Goal: Task Accomplishment & Management: Manage account settings

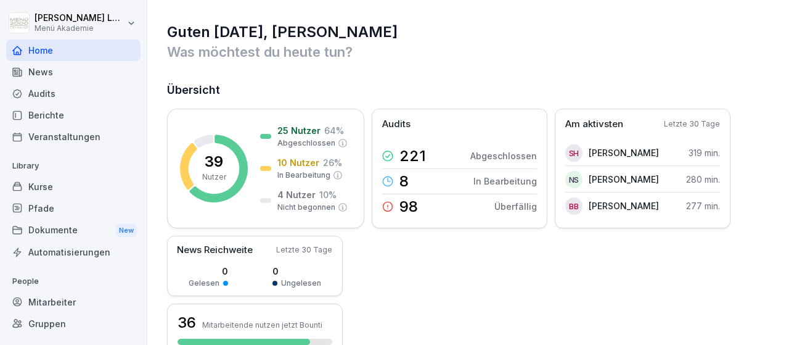
click at [215, 164] on p "39" at bounding box center [214, 161] width 18 height 15
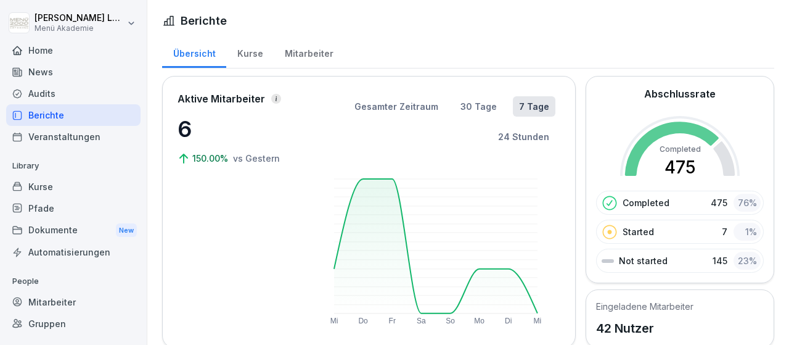
click at [66, 302] on div "Mitarbeiter" at bounding box center [73, 302] width 134 height 22
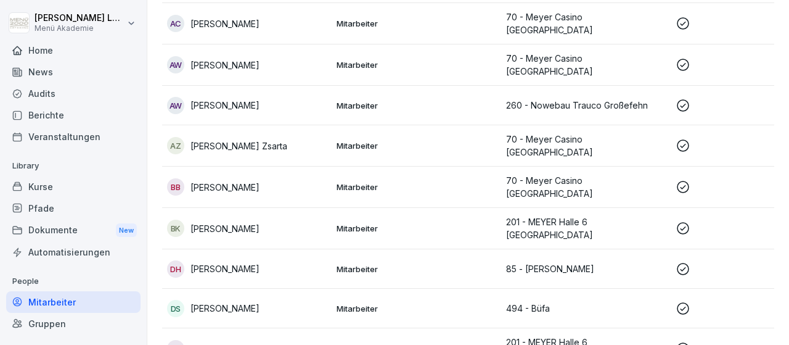
scroll to position [215, 0]
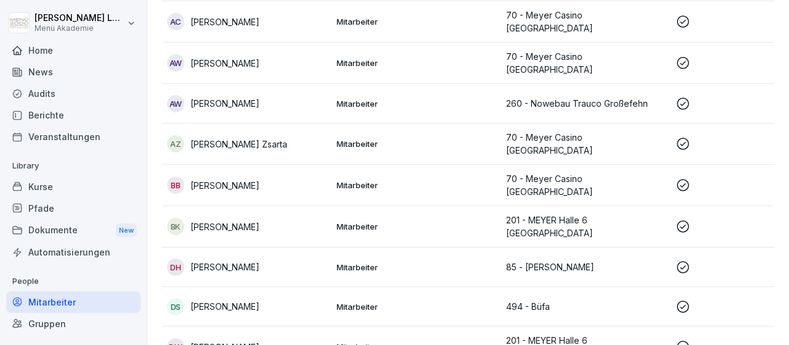
click at [234, 260] on p "[PERSON_NAME]" at bounding box center [225, 266] width 69 height 13
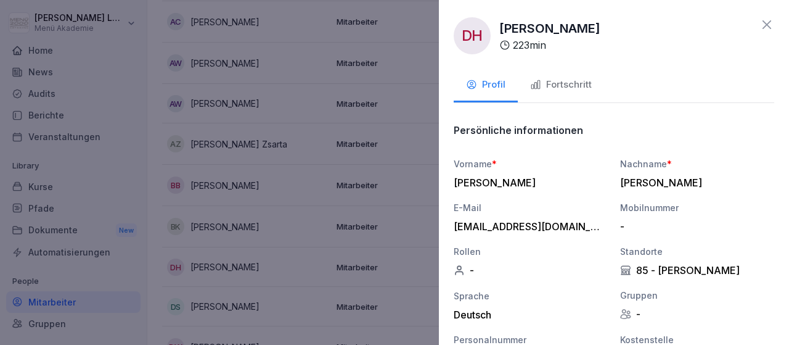
click at [570, 87] on div "Fortschritt" at bounding box center [561, 85] width 62 height 14
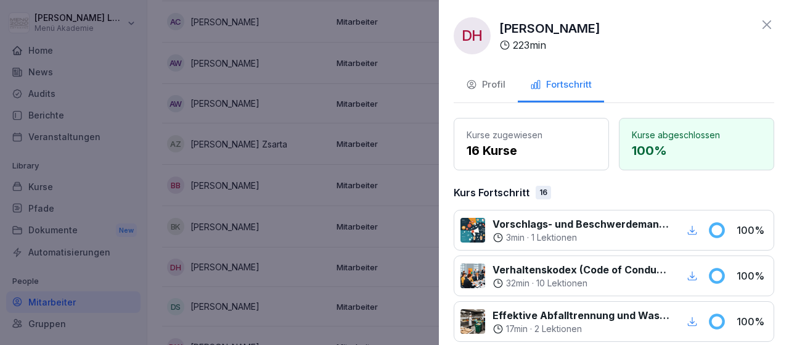
click at [765, 20] on icon at bounding box center [767, 24] width 15 height 15
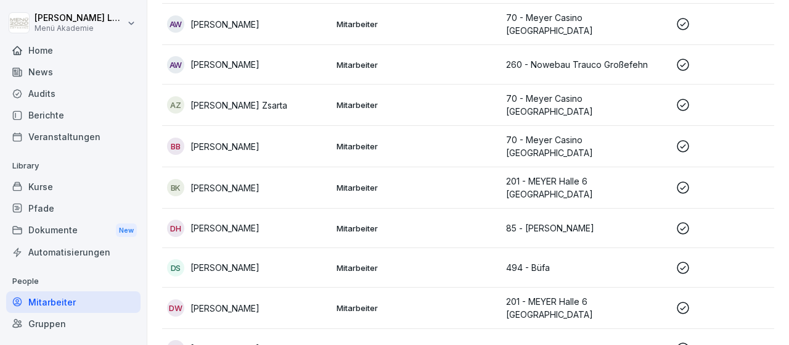
scroll to position [286, 0]
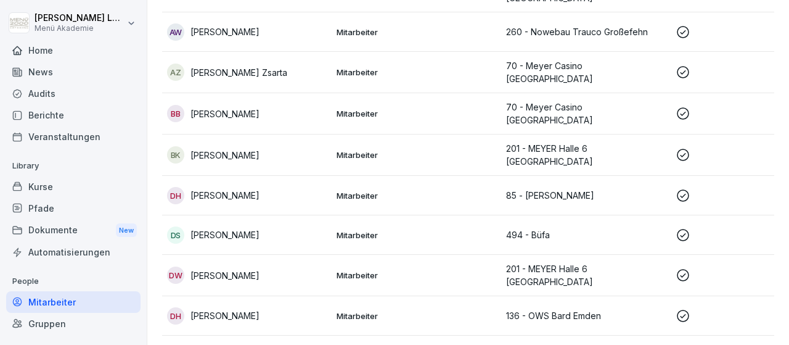
click at [240, 228] on p "[PERSON_NAME]" at bounding box center [225, 234] width 69 height 13
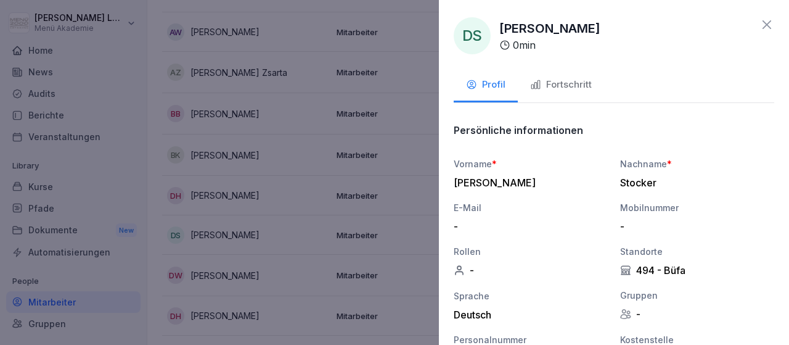
click at [575, 84] on div "Fortschritt" at bounding box center [561, 85] width 62 height 14
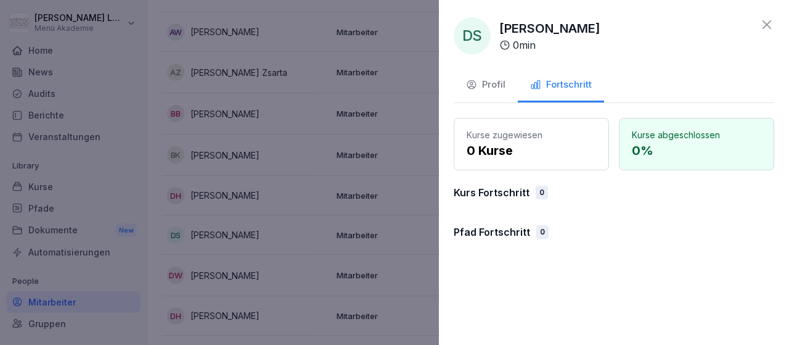
click at [766, 24] on icon at bounding box center [767, 24] width 9 height 9
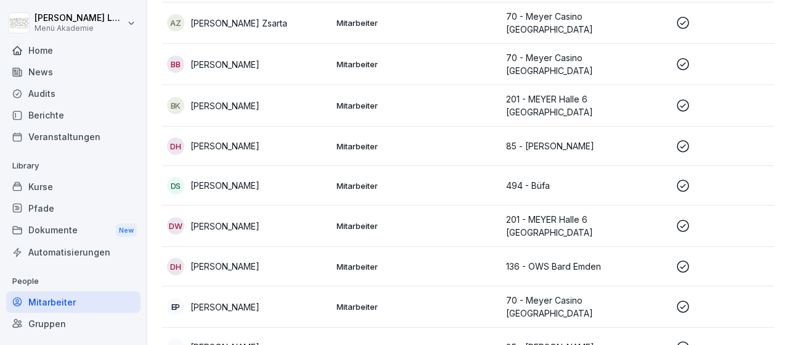
scroll to position [358, 0]
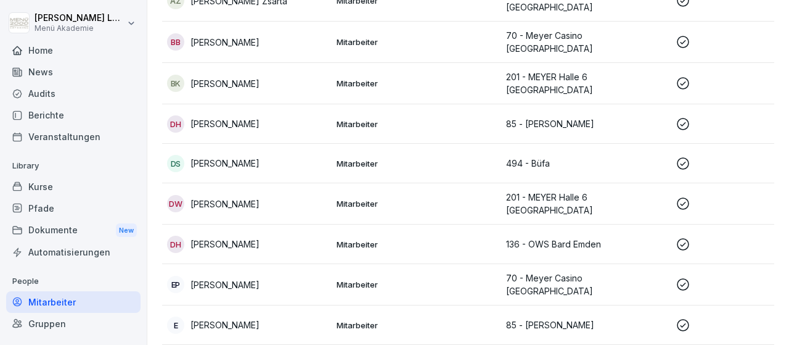
click at [258, 237] on p "[PERSON_NAME]" at bounding box center [225, 243] width 69 height 13
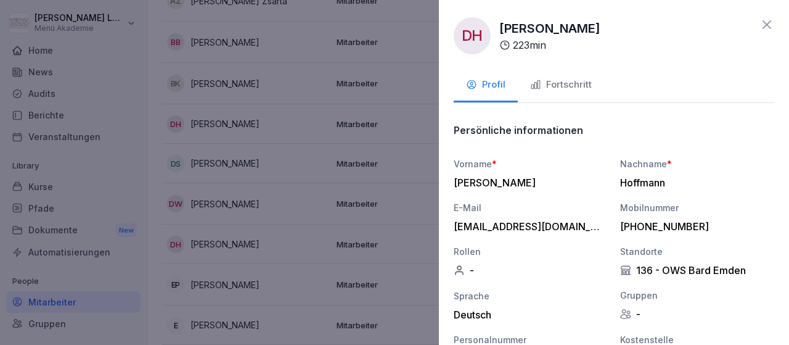
click at [584, 77] on button "Fortschritt" at bounding box center [561, 85] width 86 height 33
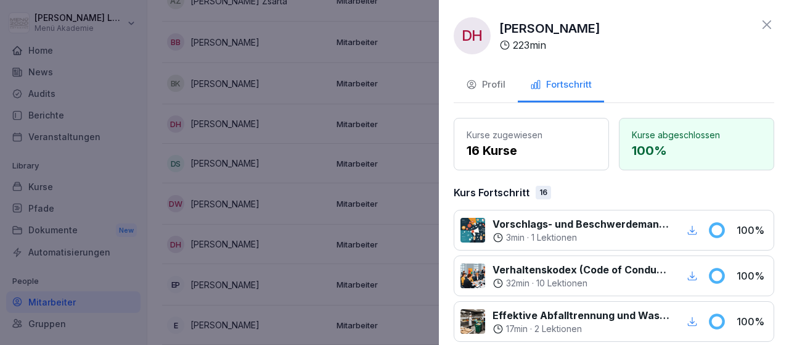
click at [768, 24] on icon at bounding box center [767, 24] width 9 height 9
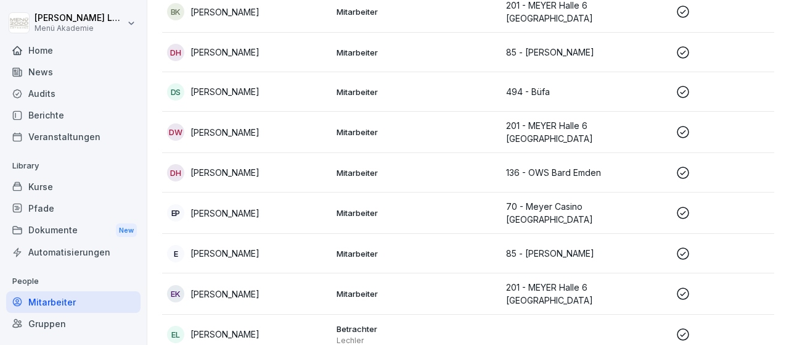
scroll to position [501, 0]
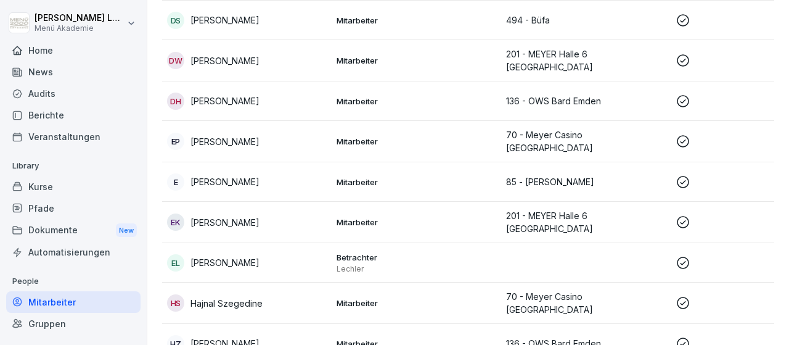
click at [260, 135] on p "[PERSON_NAME]" at bounding box center [225, 141] width 69 height 13
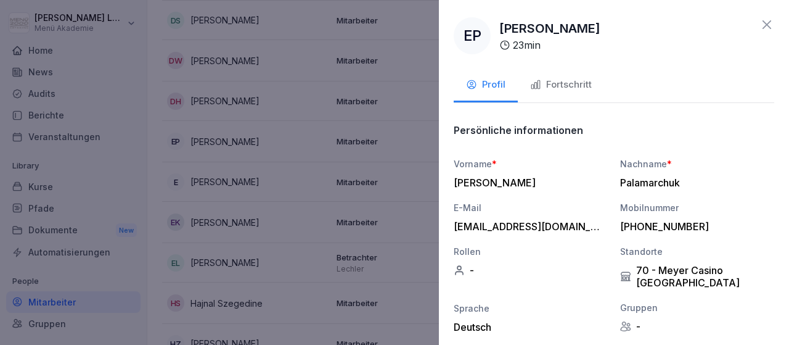
click at [569, 89] on div "Fortschritt" at bounding box center [561, 85] width 62 height 14
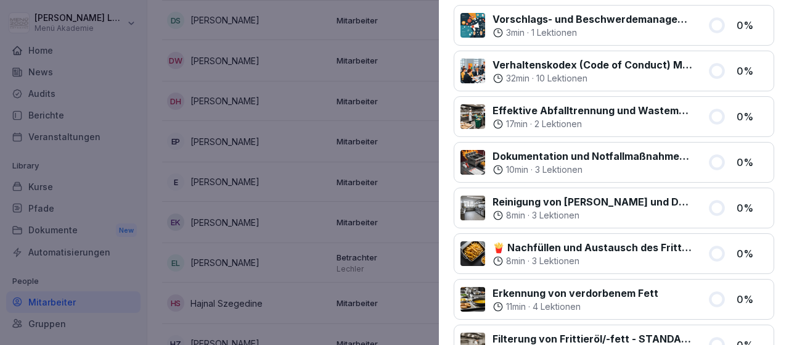
scroll to position [0, 0]
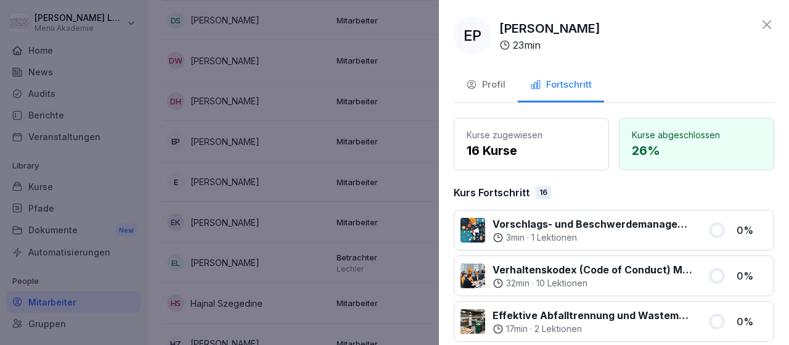
click at [768, 22] on icon at bounding box center [767, 24] width 15 height 15
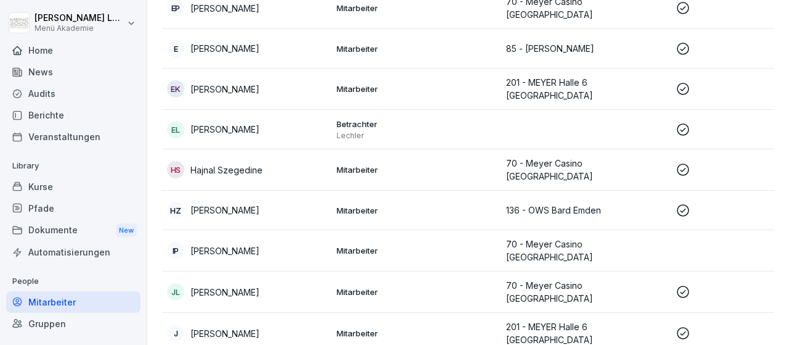
scroll to position [644, 0]
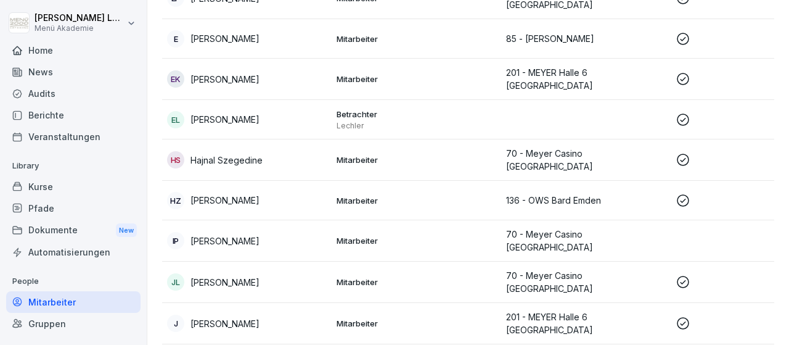
click at [260, 194] on p "[PERSON_NAME]" at bounding box center [225, 200] width 69 height 13
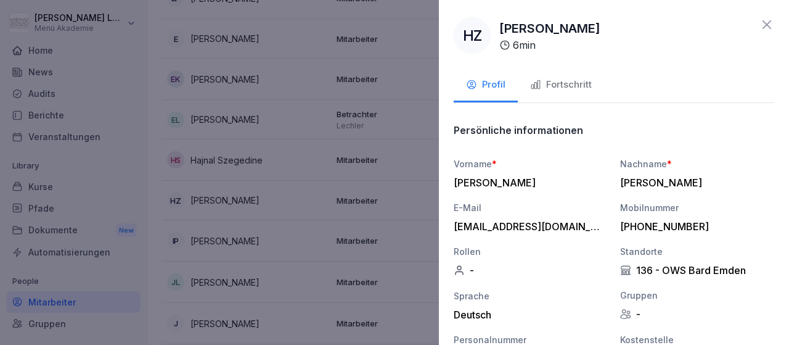
click at [579, 75] on button "Fortschritt" at bounding box center [561, 85] width 86 height 33
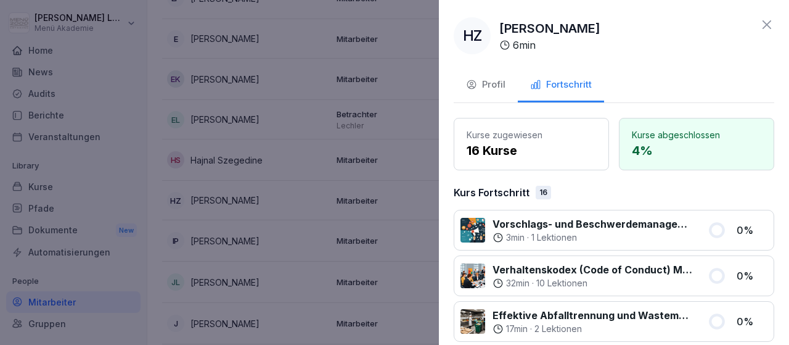
click at [773, 28] on icon at bounding box center [767, 24] width 15 height 15
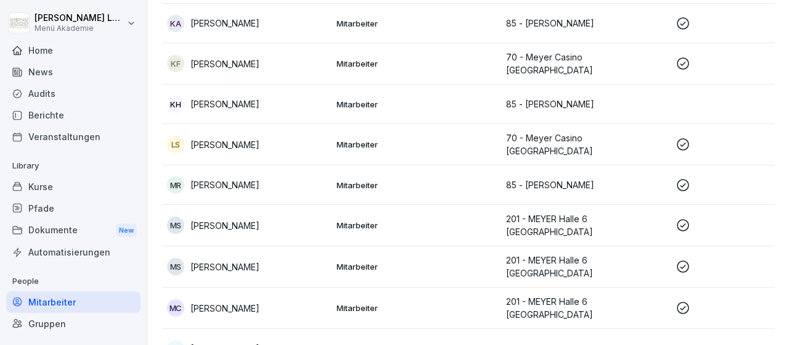
scroll to position [1001, 0]
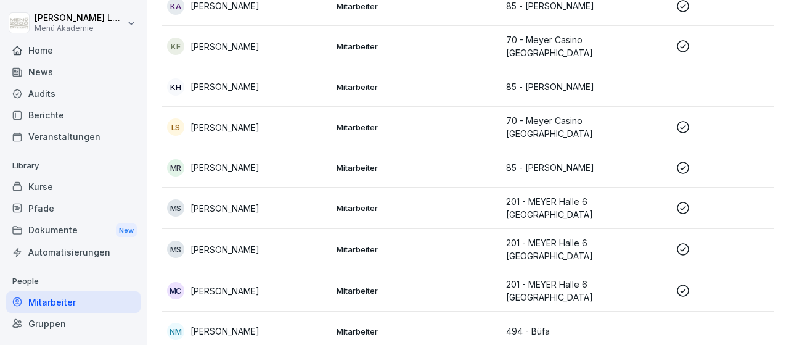
click at [256, 121] on p "[PERSON_NAME]" at bounding box center [225, 127] width 69 height 13
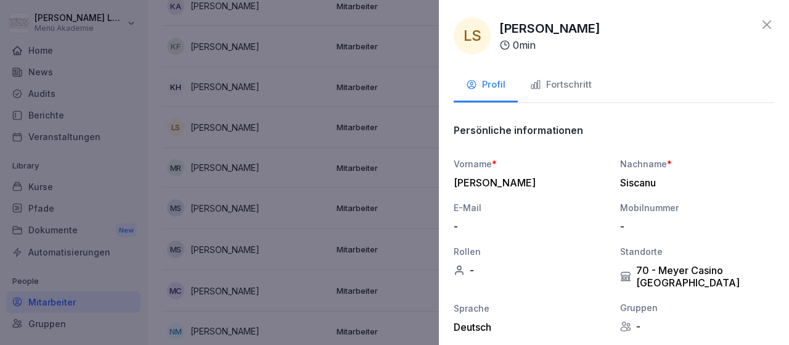
click at [583, 83] on div "Fortschritt" at bounding box center [561, 85] width 62 height 14
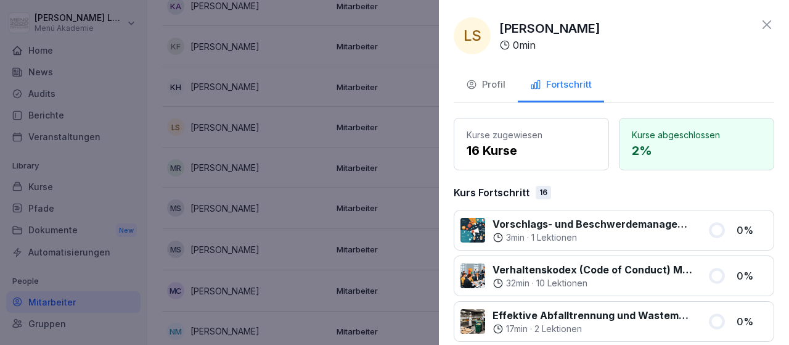
click at [293, 156] on div at bounding box center [394, 172] width 789 height 345
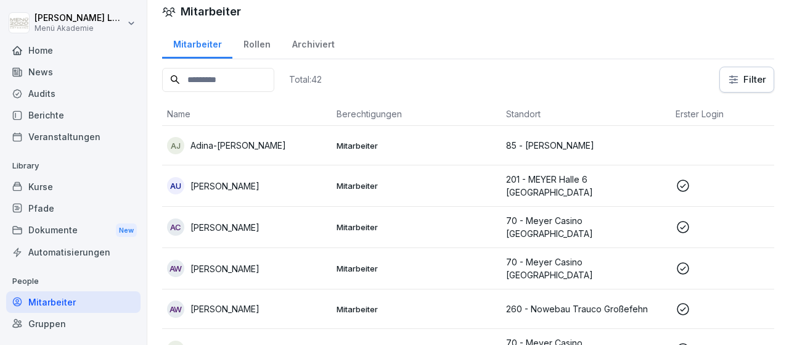
scroll to position [0, 0]
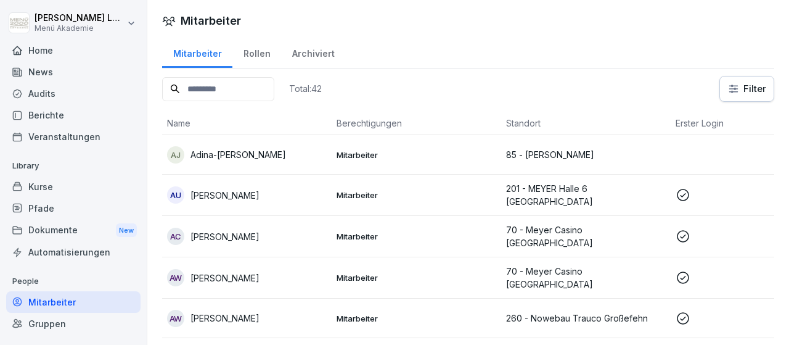
click at [260, 192] on p "[PERSON_NAME]" at bounding box center [225, 195] width 69 height 13
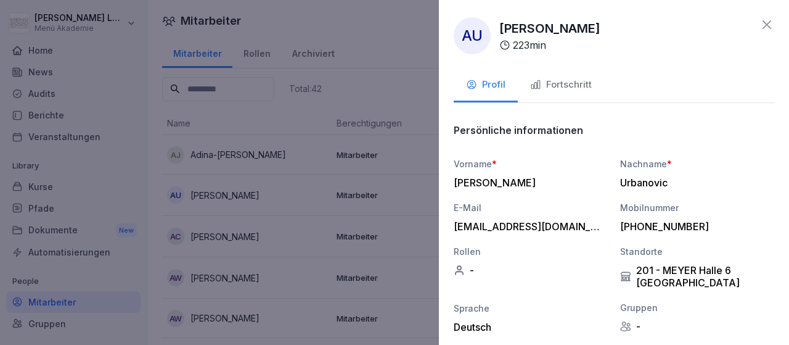
click at [581, 84] on div "Fortschritt" at bounding box center [561, 85] width 62 height 14
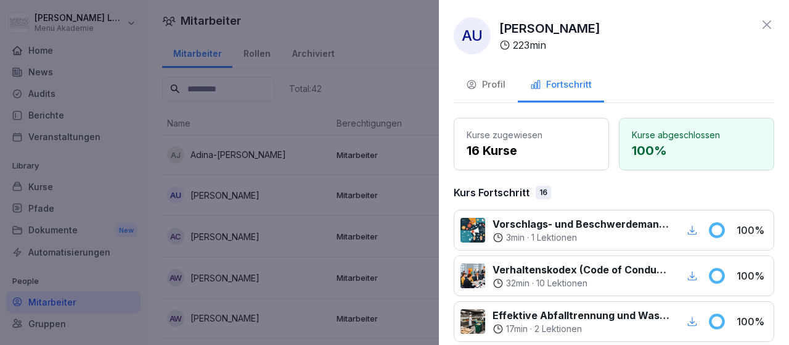
click at [311, 157] on div at bounding box center [394, 172] width 789 height 345
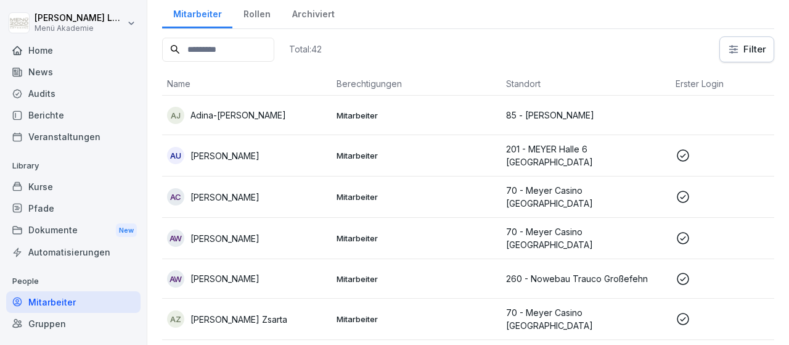
scroll to position [72, 0]
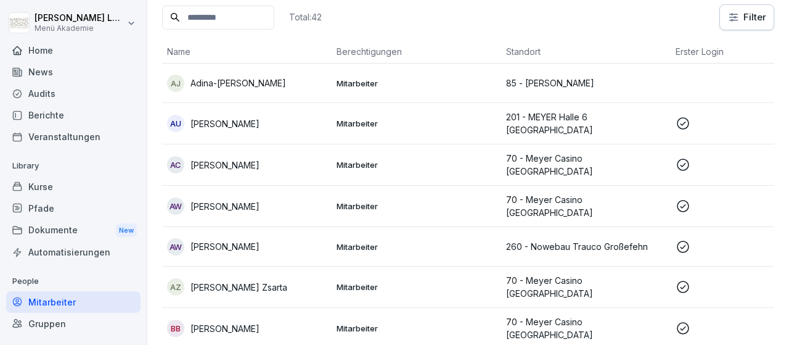
click at [228, 158] on p "[PERSON_NAME]" at bounding box center [225, 164] width 69 height 13
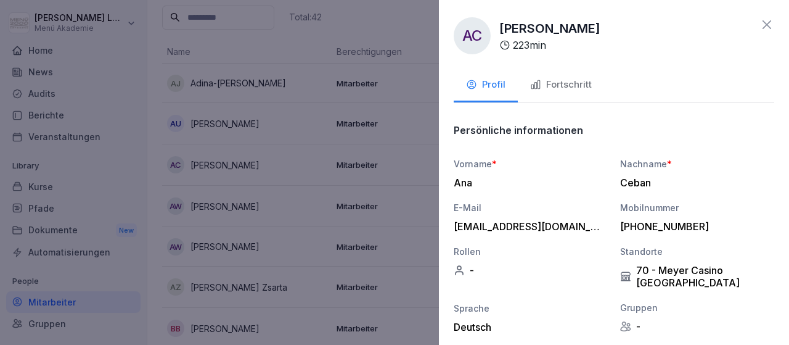
click at [571, 83] on div "Fortschritt" at bounding box center [561, 85] width 62 height 14
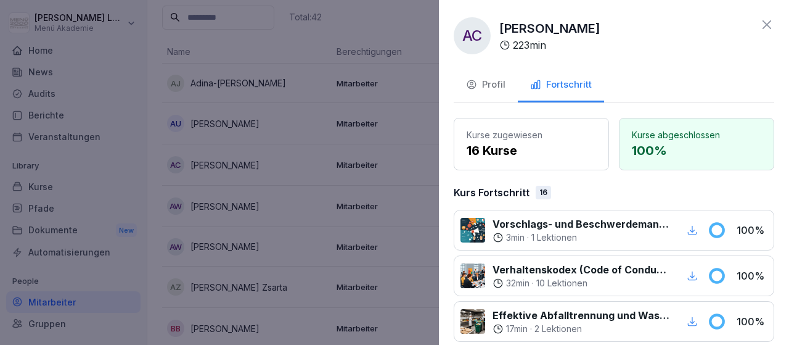
click at [765, 23] on icon at bounding box center [767, 24] width 9 height 9
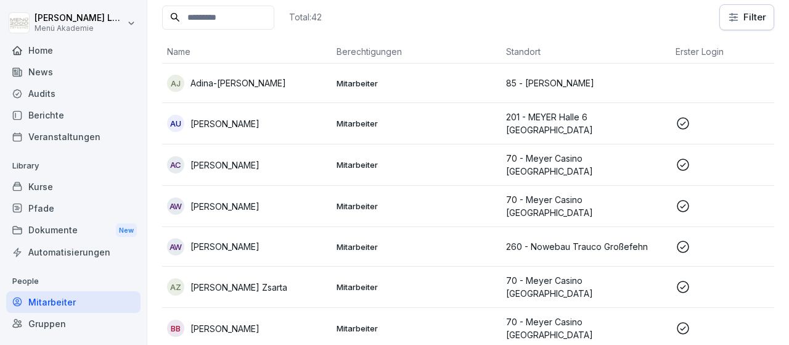
click at [255, 200] on p "[PERSON_NAME]" at bounding box center [225, 206] width 69 height 13
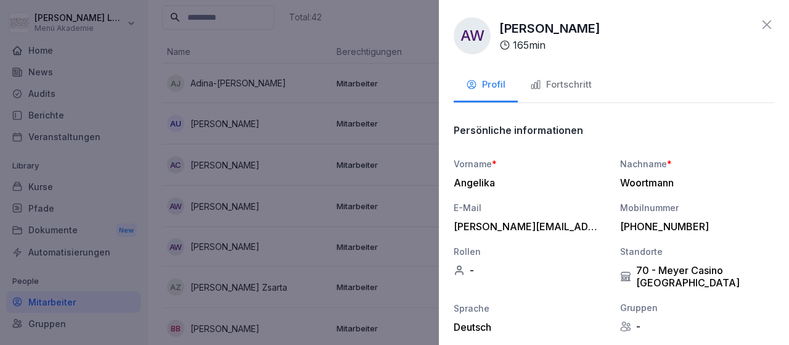
click at [563, 85] on div "Fortschritt" at bounding box center [561, 85] width 62 height 14
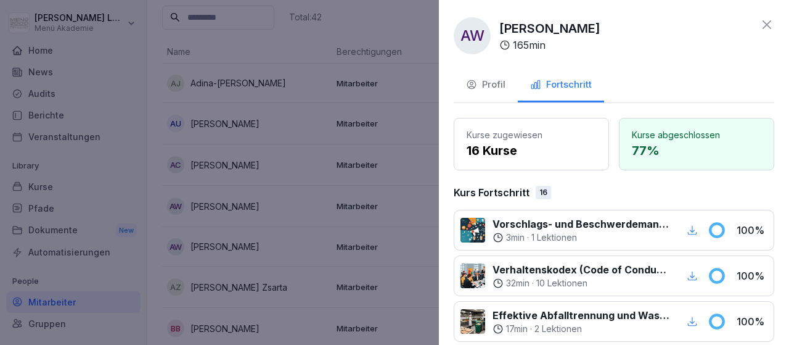
click at [765, 20] on icon at bounding box center [767, 24] width 15 height 15
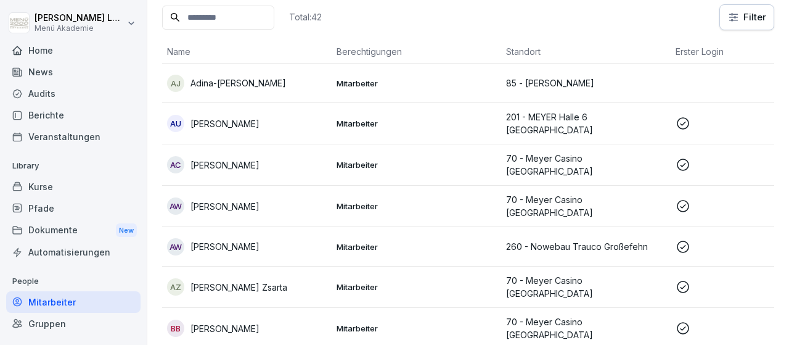
scroll to position [143, 0]
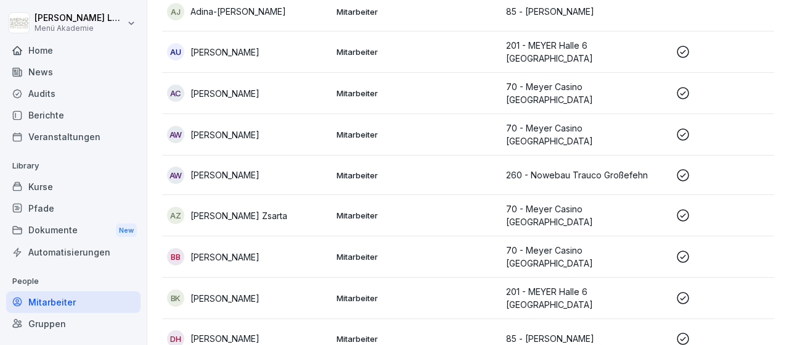
click at [260, 168] on p "[PERSON_NAME]" at bounding box center [225, 174] width 69 height 13
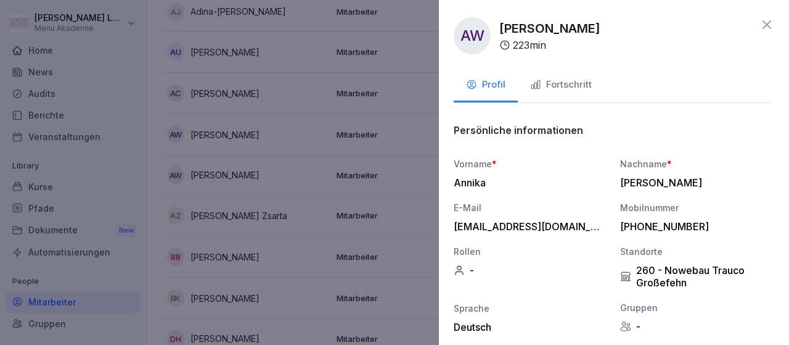
click at [581, 83] on div "Fortschritt" at bounding box center [561, 85] width 62 height 14
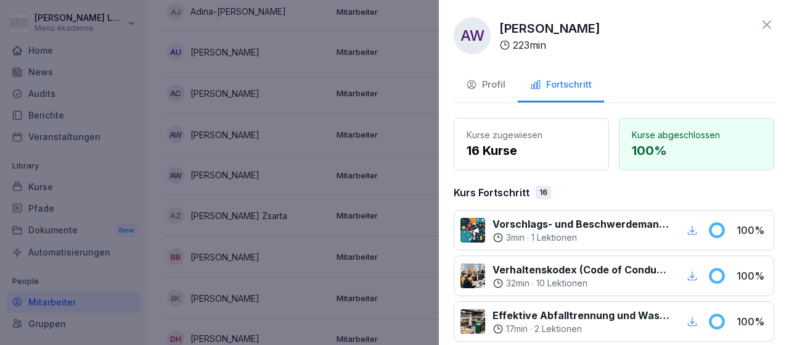
click at [768, 27] on icon at bounding box center [767, 24] width 15 height 15
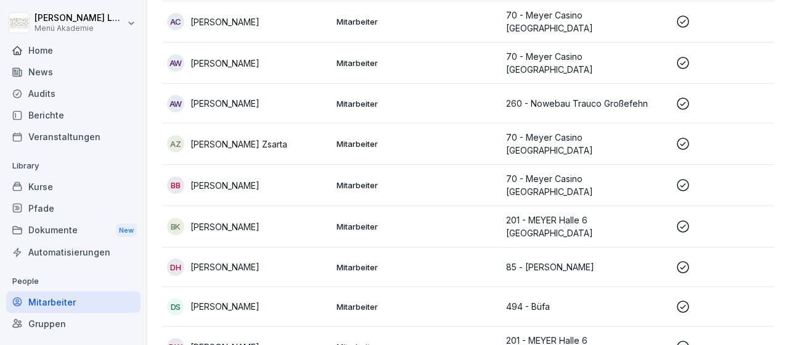
click at [247, 179] on p "[PERSON_NAME]" at bounding box center [225, 185] width 69 height 13
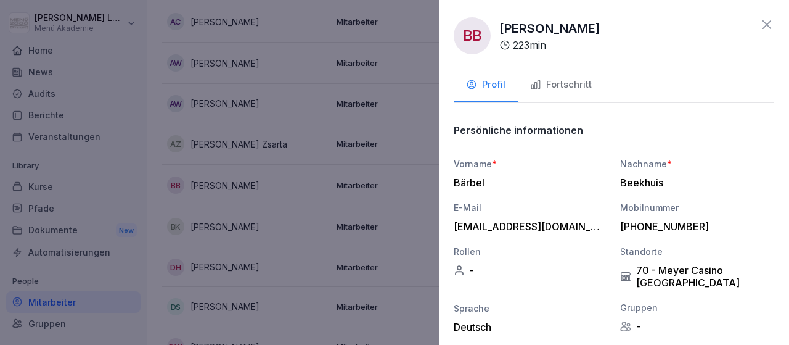
click at [567, 81] on div "Fortschritt" at bounding box center [561, 85] width 62 height 14
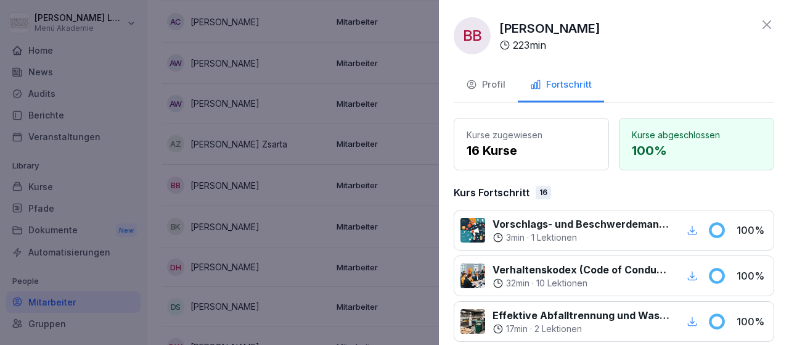
click at [766, 25] on icon at bounding box center [767, 24] width 15 height 15
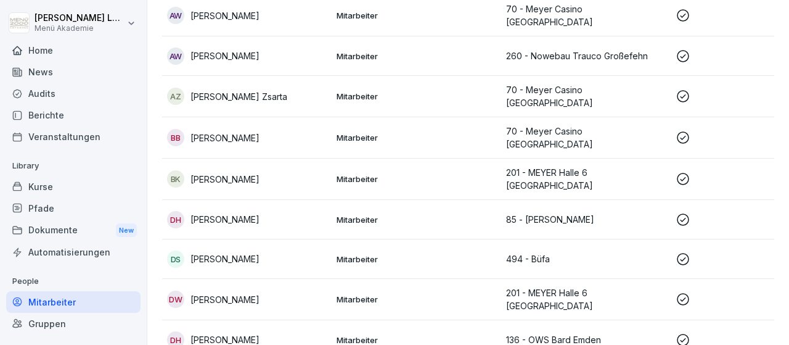
scroll to position [286, 0]
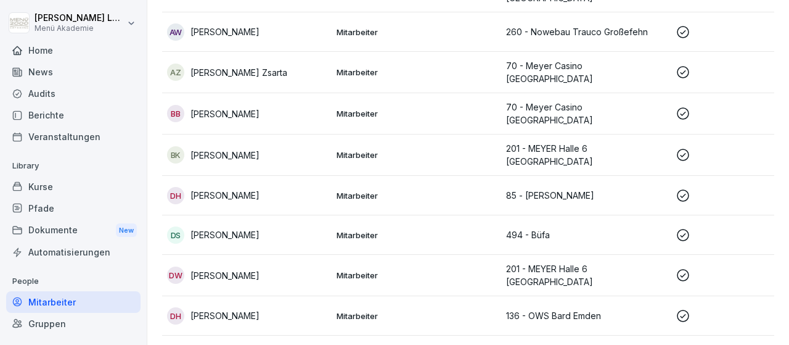
click at [260, 149] on p "[PERSON_NAME]" at bounding box center [225, 155] width 69 height 13
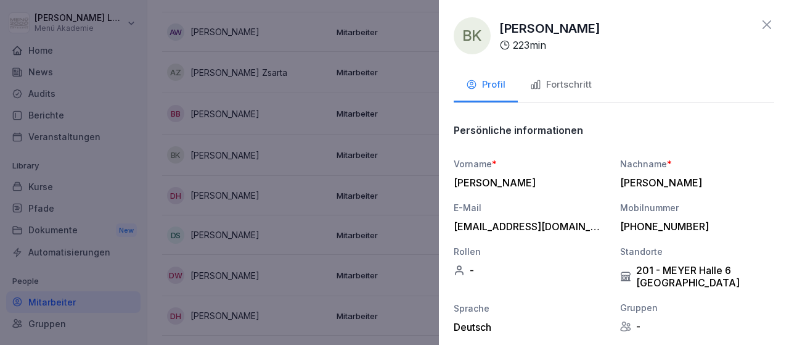
click at [573, 86] on div "Fortschritt" at bounding box center [561, 85] width 62 height 14
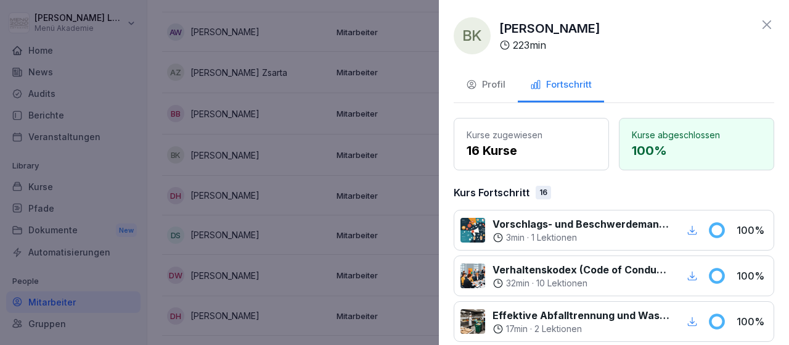
click at [768, 19] on icon at bounding box center [767, 24] width 15 height 15
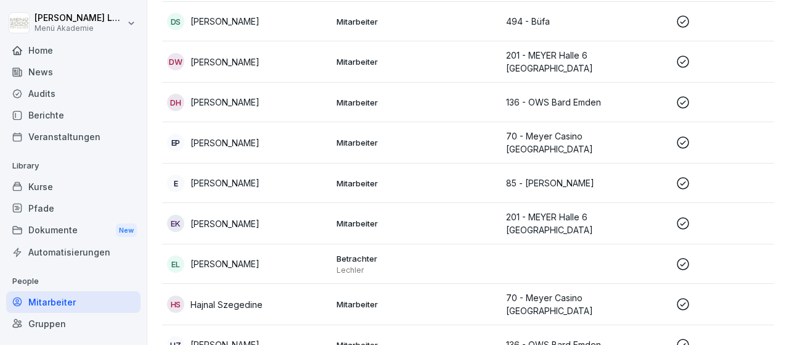
scroll to position [501, 0]
click at [251, 135] on p "[PERSON_NAME]" at bounding box center [225, 141] width 69 height 13
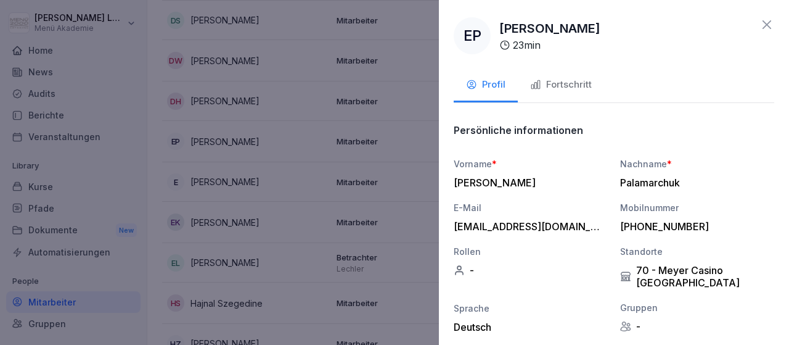
click at [581, 81] on div "Fortschritt" at bounding box center [561, 85] width 62 height 14
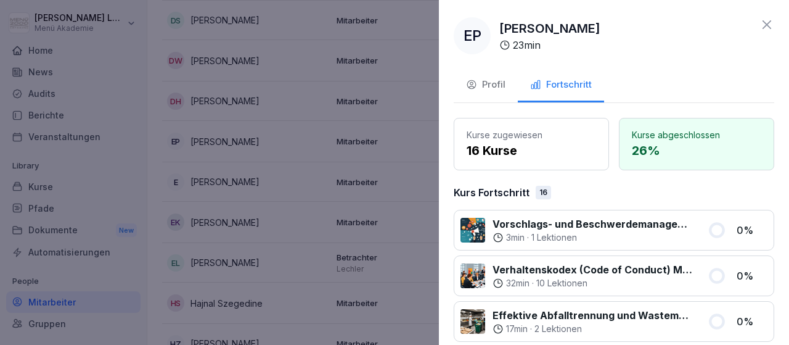
click at [420, 211] on div at bounding box center [394, 172] width 789 height 345
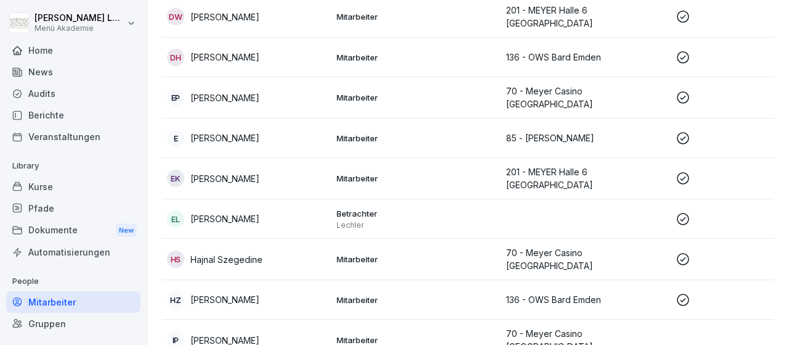
scroll to position [572, 0]
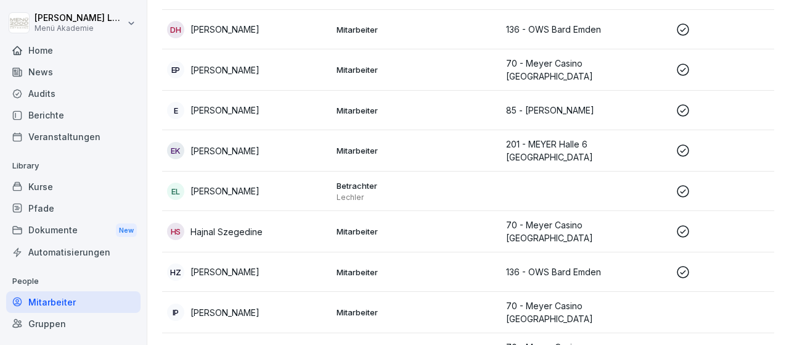
click at [255, 265] on p "[PERSON_NAME]" at bounding box center [225, 271] width 69 height 13
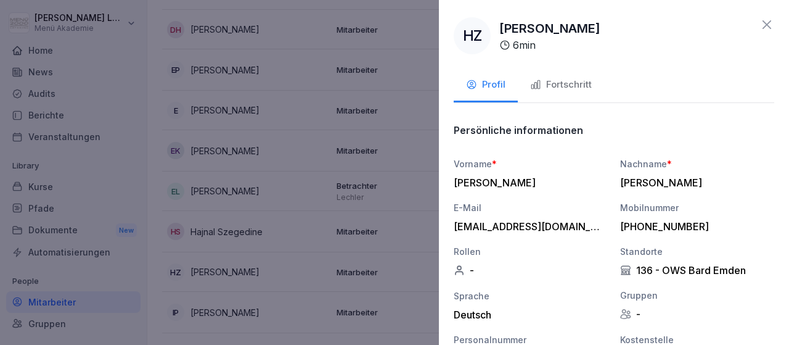
click at [572, 88] on div "Fortschritt" at bounding box center [561, 85] width 62 height 14
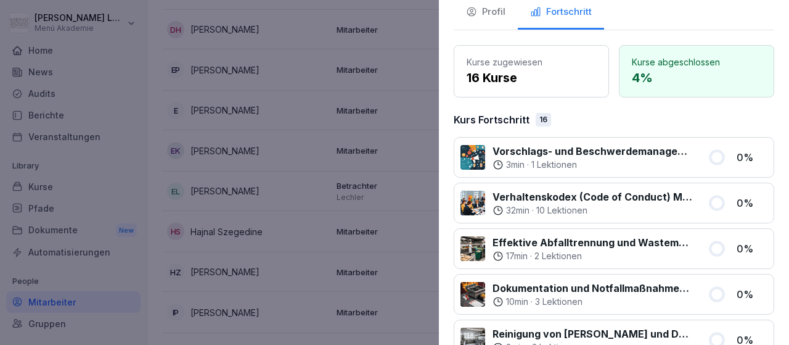
scroll to position [72, 0]
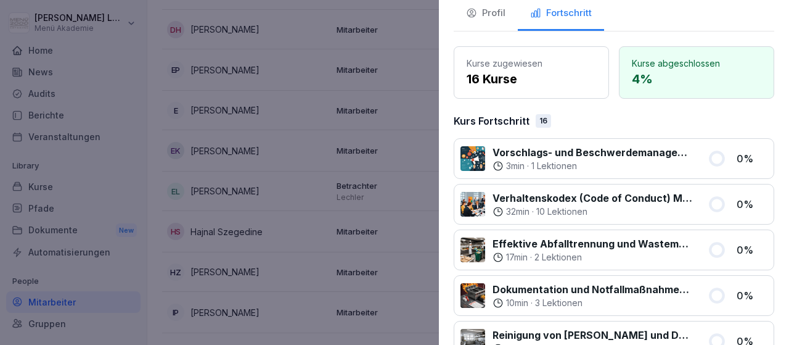
click at [258, 208] on div at bounding box center [394, 172] width 789 height 345
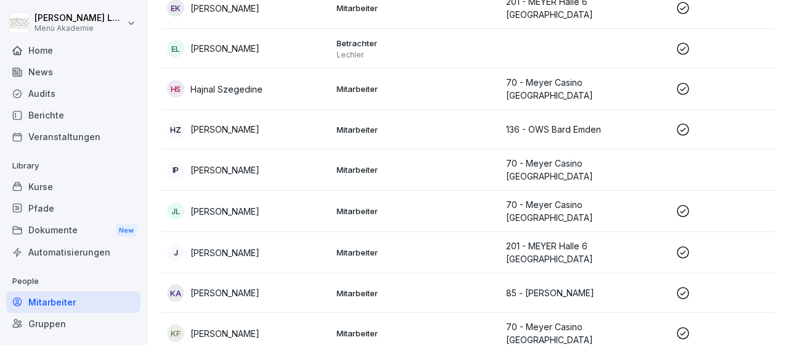
scroll to position [715, 0]
click at [240, 204] on p "[PERSON_NAME]" at bounding box center [225, 210] width 69 height 13
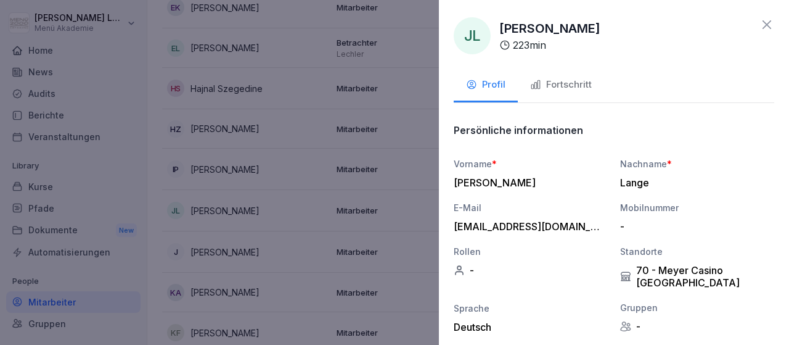
click at [562, 86] on div "Fortschritt" at bounding box center [561, 85] width 62 height 14
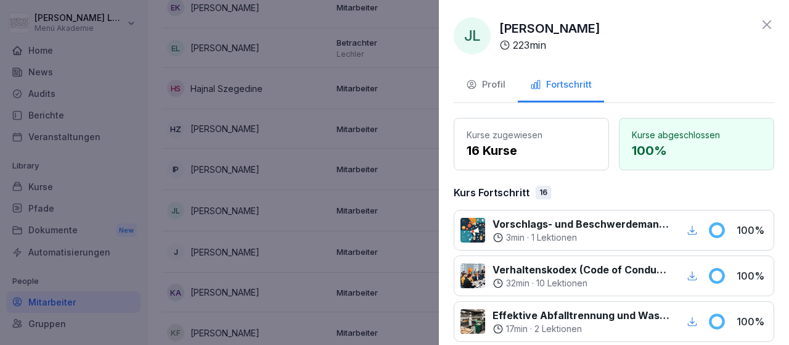
click at [770, 20] on icon at bounding box center [767, 24] width 15 height 15
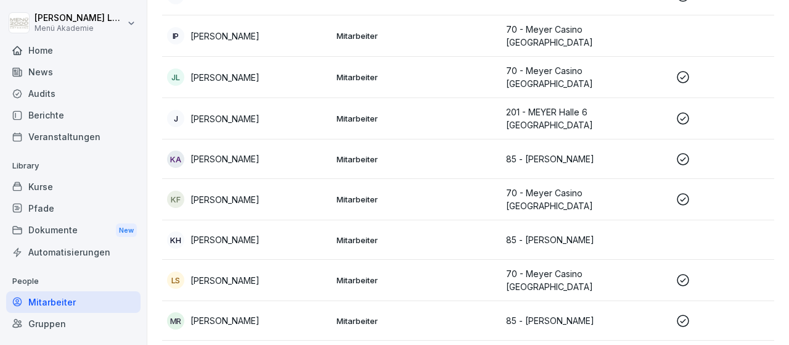
scroll to position [858, 0]
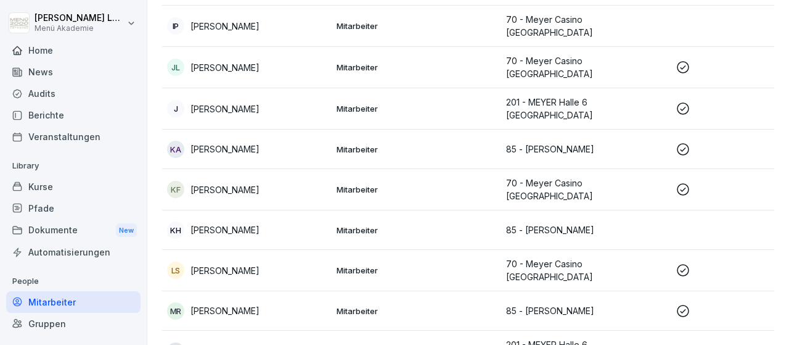
click at [237, 264] on p "[PERSON_NAME]" at bounding box center [225, 270] width 69 height 13
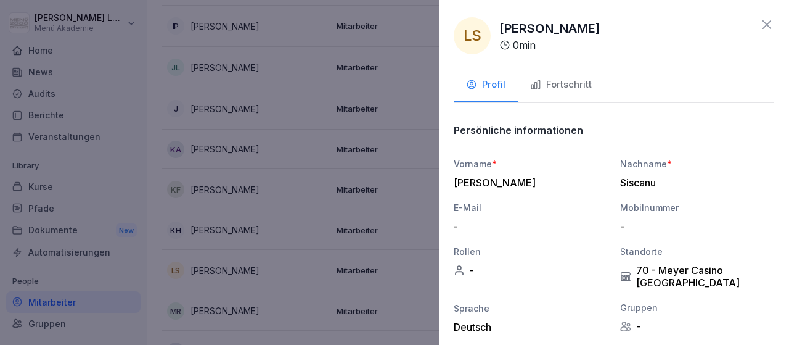
click at [583, 83] on div "Fortschritt" at bounding box center [561, 85] width 62 height 14
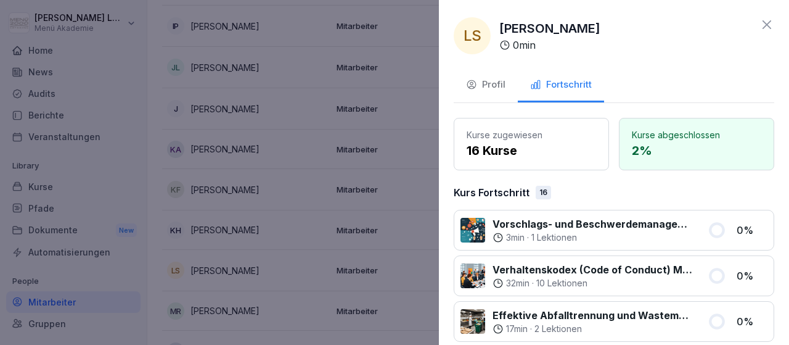
click at [413, 216] on div at bounding box center [394, 172] width 789 height 345
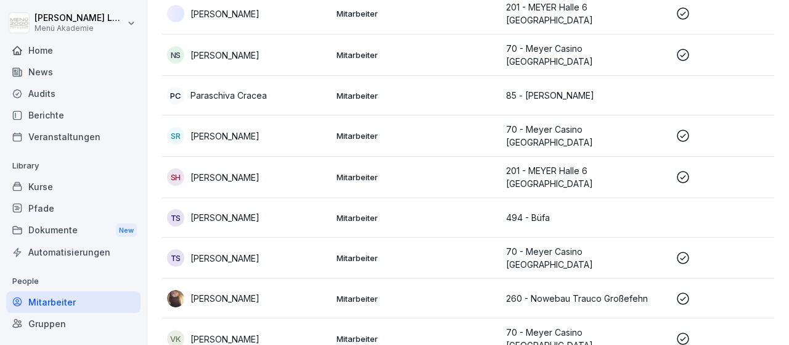
scroll to position [1431, 0]
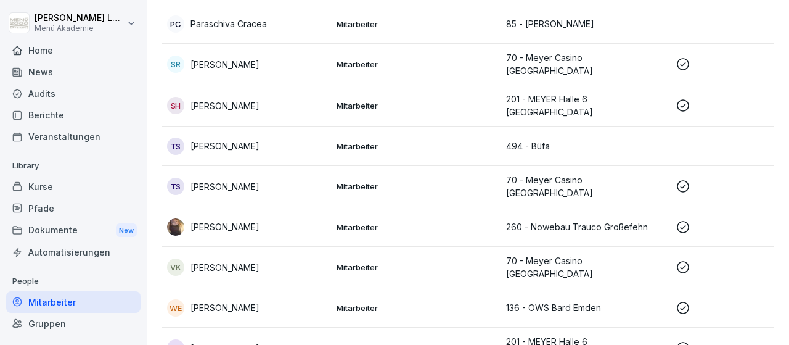
click at [558, 301] on p "136 - OWS Bard Emden" at bounding box center [586, 307] width 160 height 13
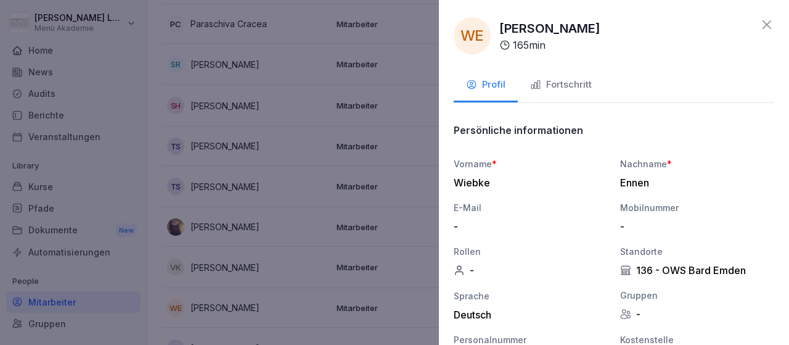
click at [564, 84] on div "Fortschritt" at bounding box center [561, 85] width 62 height 14
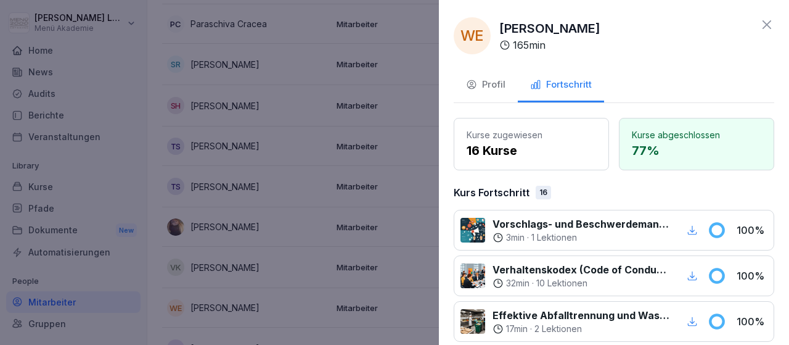
drag, startPoint x: 768, startPoint y: 24, endPoint x: 723, endPoint y: 40, distance: 47.2
click at [767, 24] on icon at bounding box center [767, 24] width 9 height 9
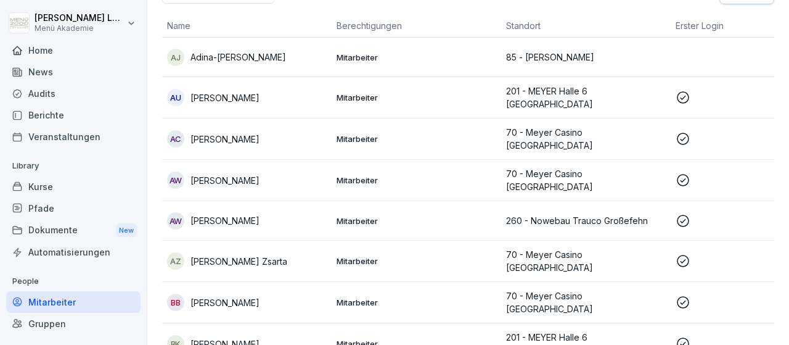
scroll to position [0, 0]
